Goal: Task Accomplishment & Management: Use online tool/utility

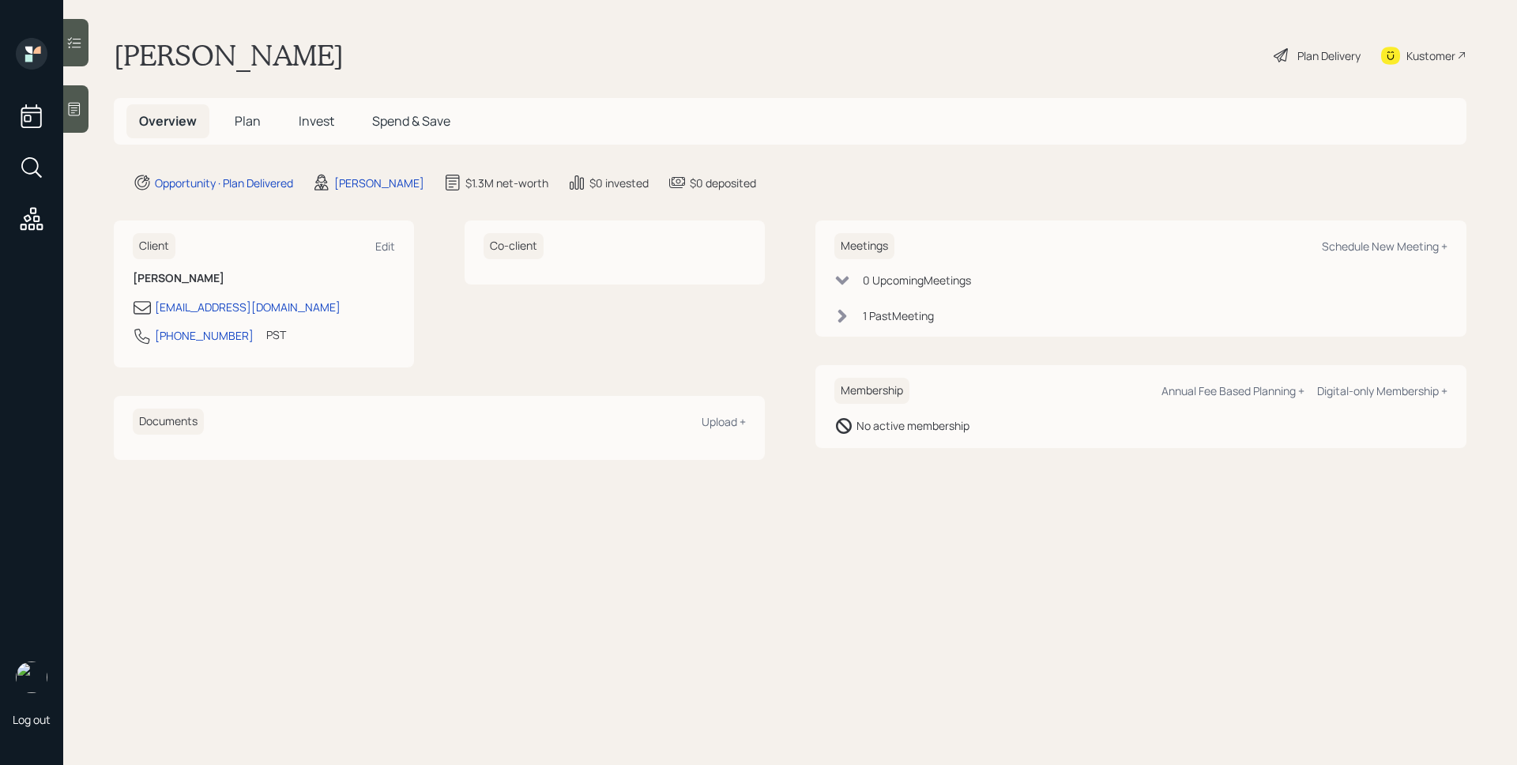
click at [236, 123] on span "Plan" at bounding box center [248, 120] width 26 height 17
